Goal: Find contact information: Find contact information

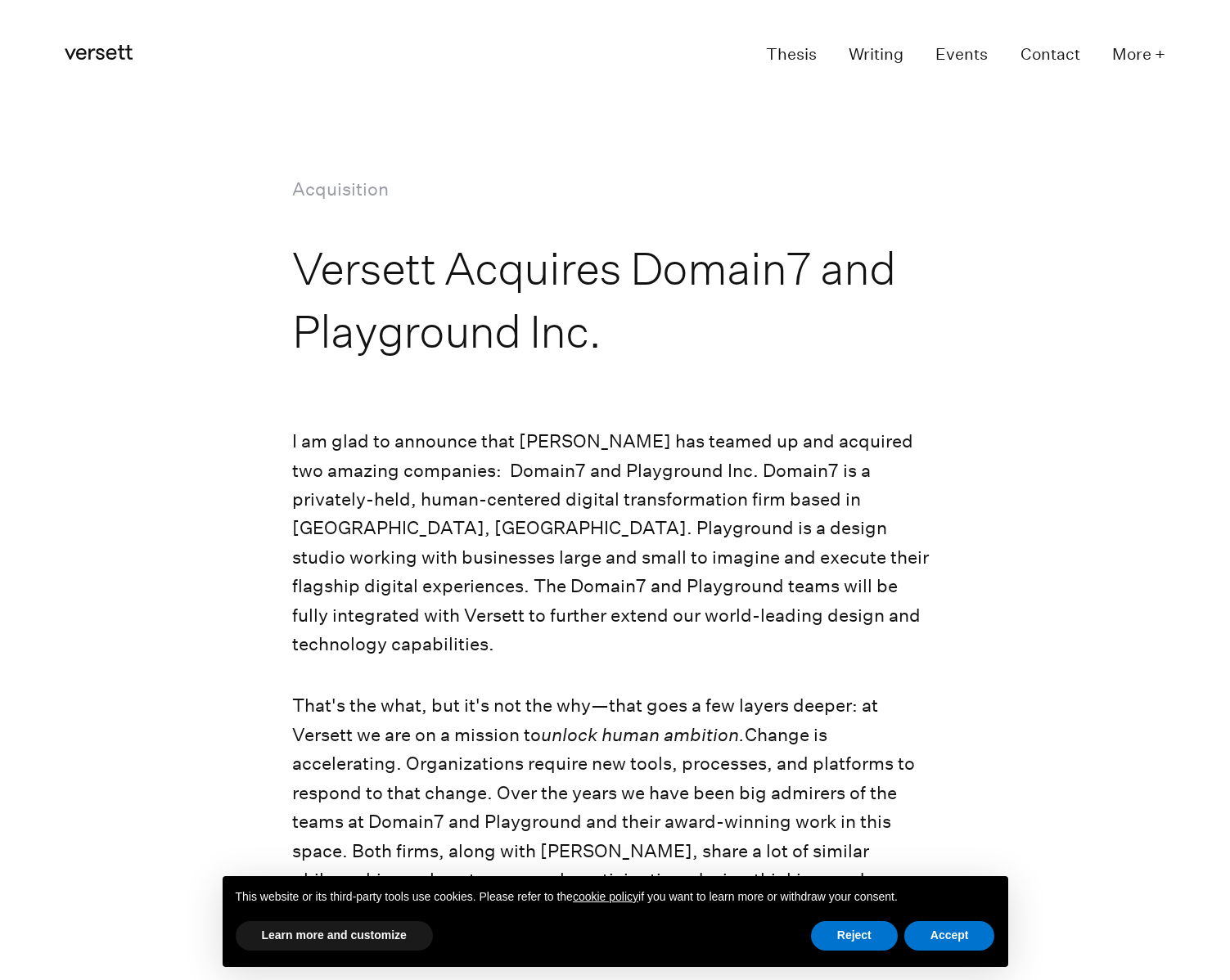
click at [112, 49] on icon at bounding box center [99, 52] width 68 height 15
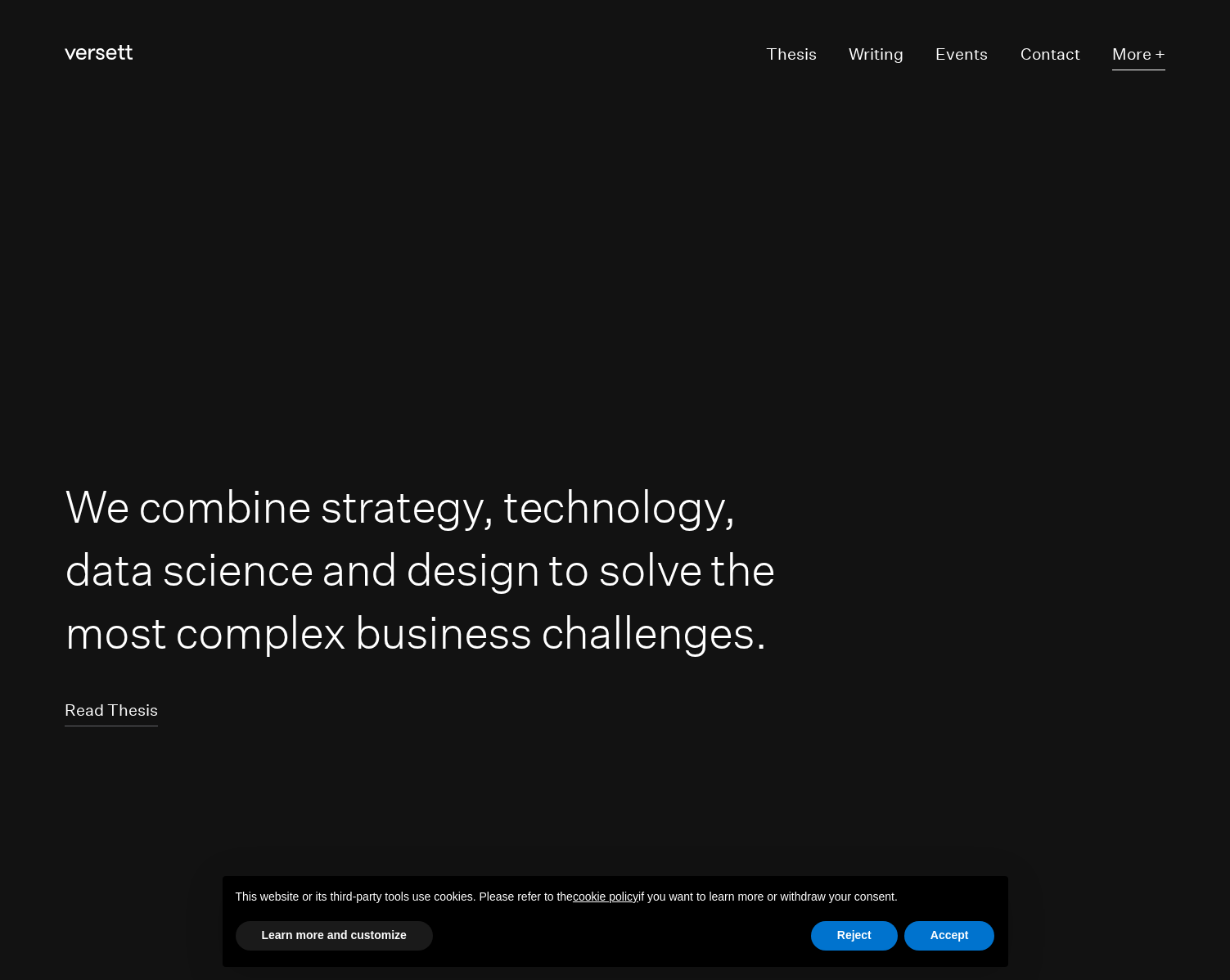
click at [1133, 56] on button "More +" at bounding box center [1139, 55] width 53 height 30
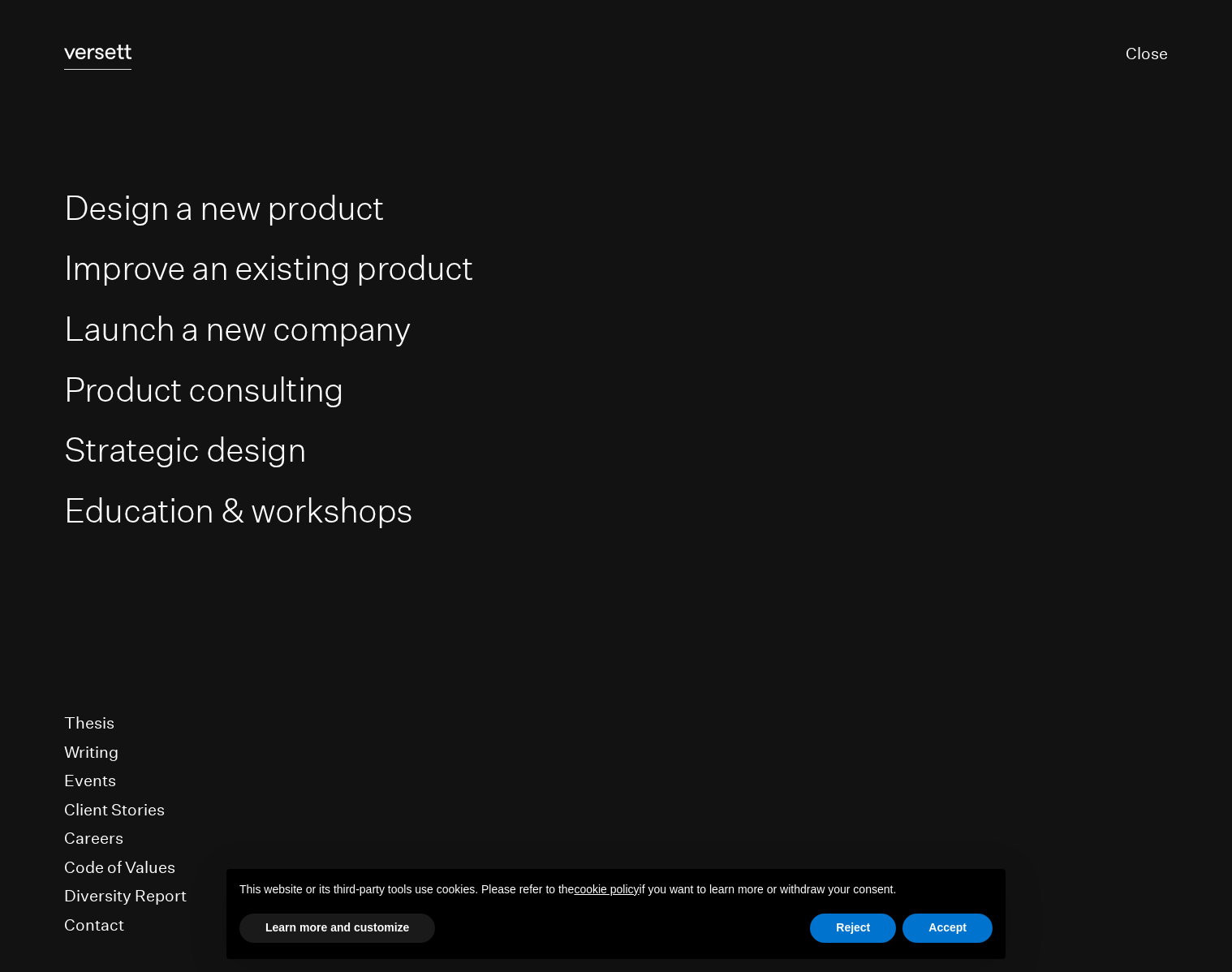
click at [92, 57] on icon "Versett" at bounding box center [98, 52] width 68 height 14
click at [98, 43] on link "Versett" at bounding box center [98, 55] width 68 height 31
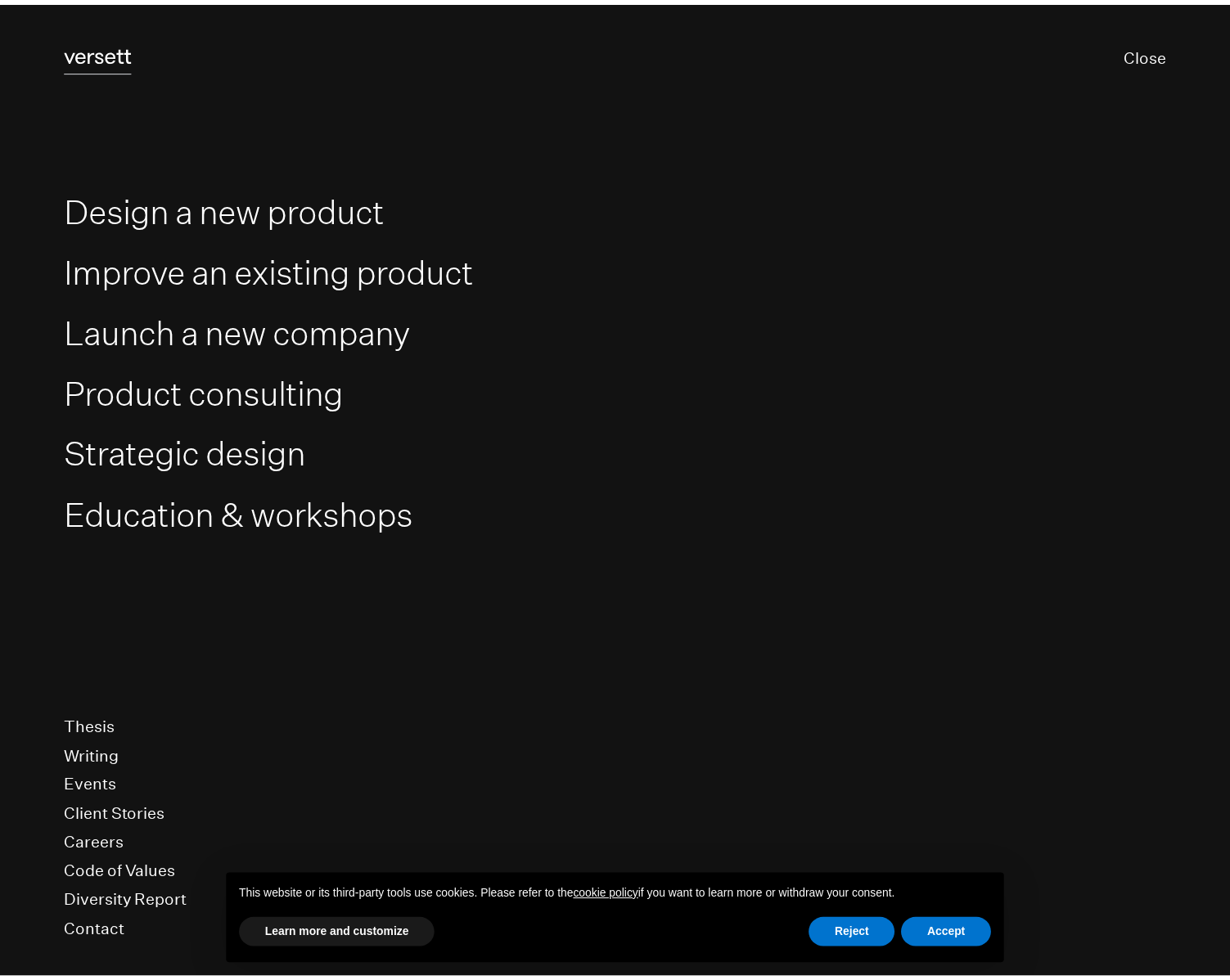
scroll to position [32, 0]
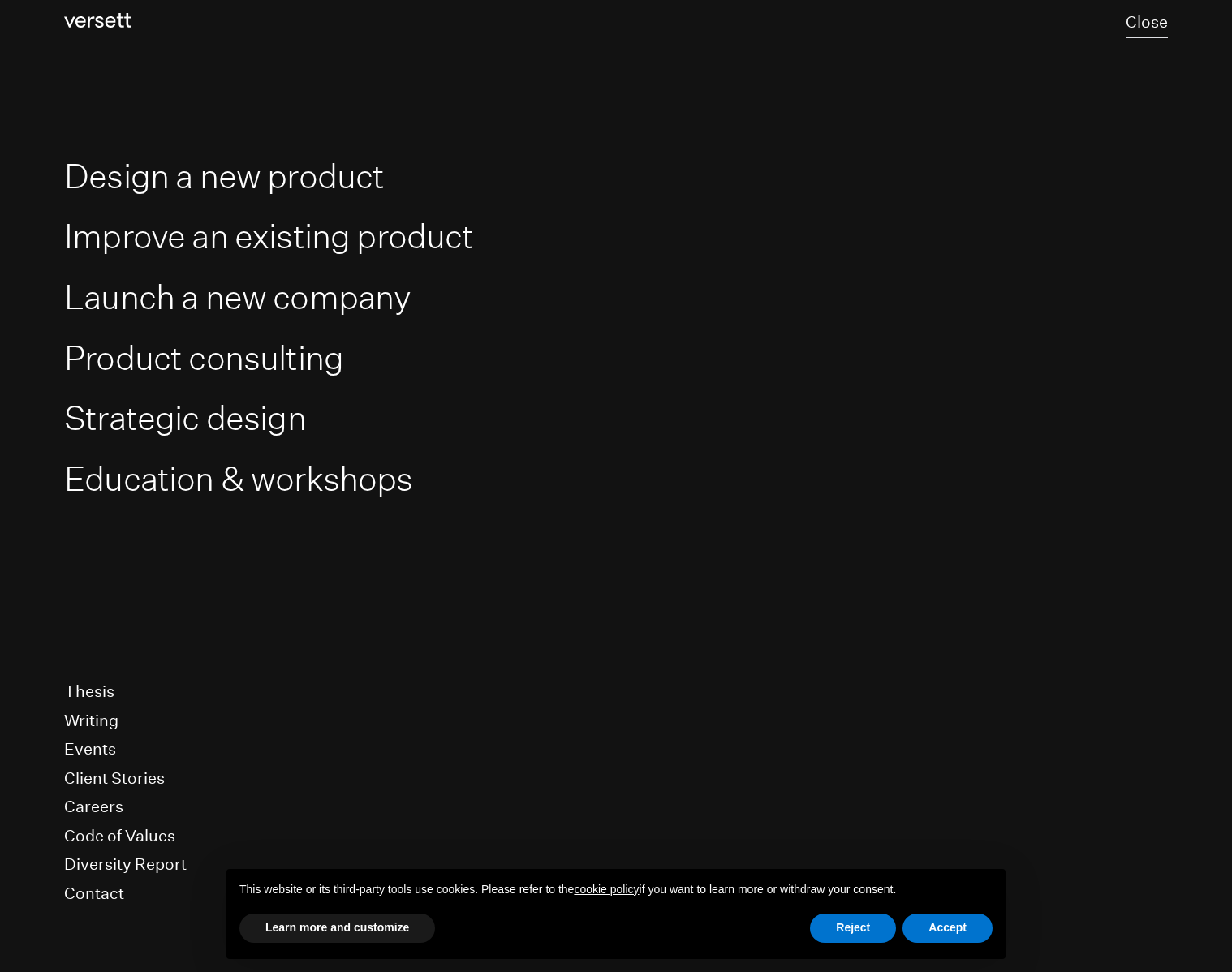
click at [1149, 15] on button "Close" at bounding box center [1147, 24] width 42 height 31
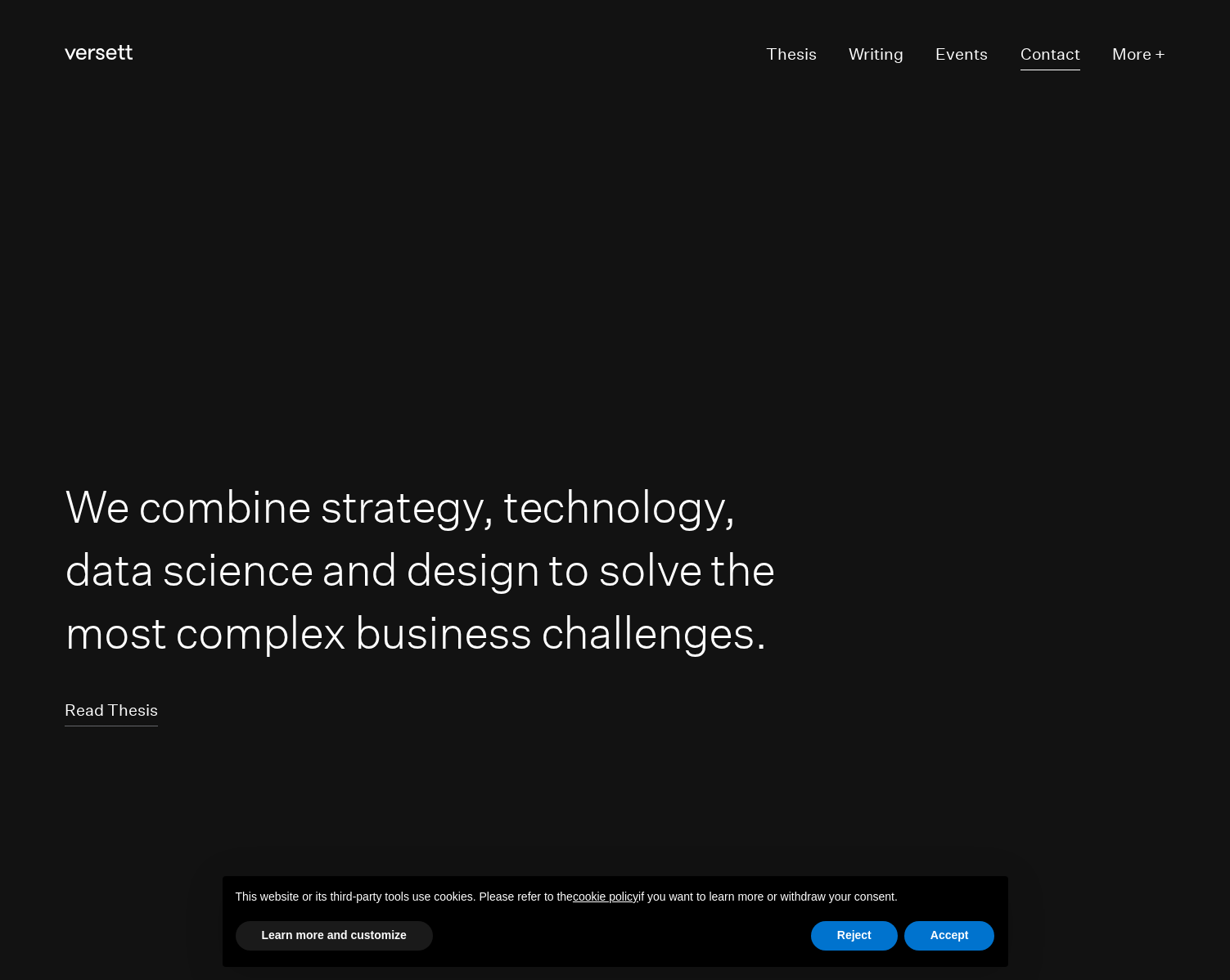
click at [1030, 54] on link "Contact" at bounding box center [1050, 55] width 60 height 30
